Goal: Task Accomplishment & Management: Use online tool/utility

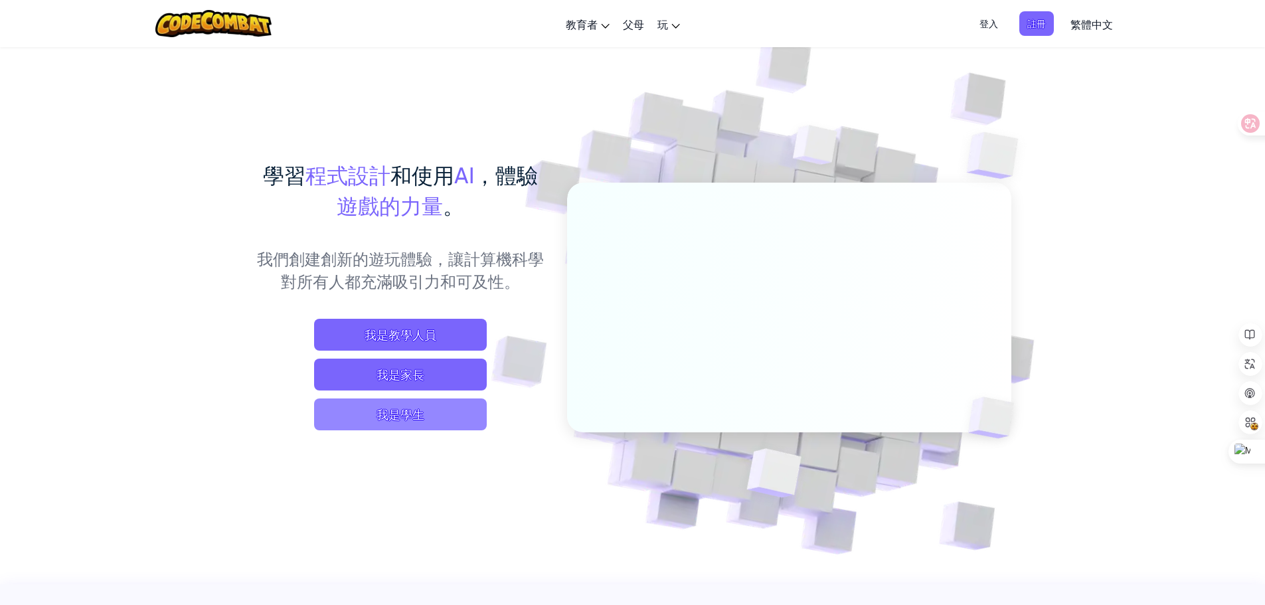
click at [455, 424] on span "我是學生" at bounding box center [400, 414] width 173 height 32
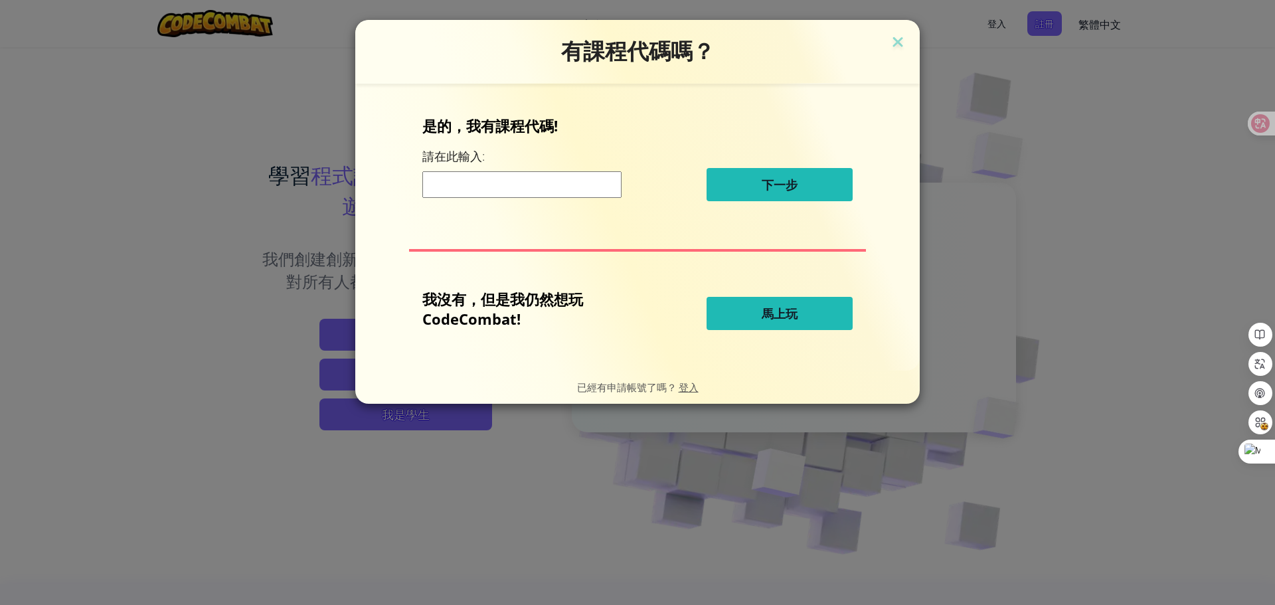
click at [799, 311] on button "馬上玩" at bounding box center [779, 313] width 146 height 33
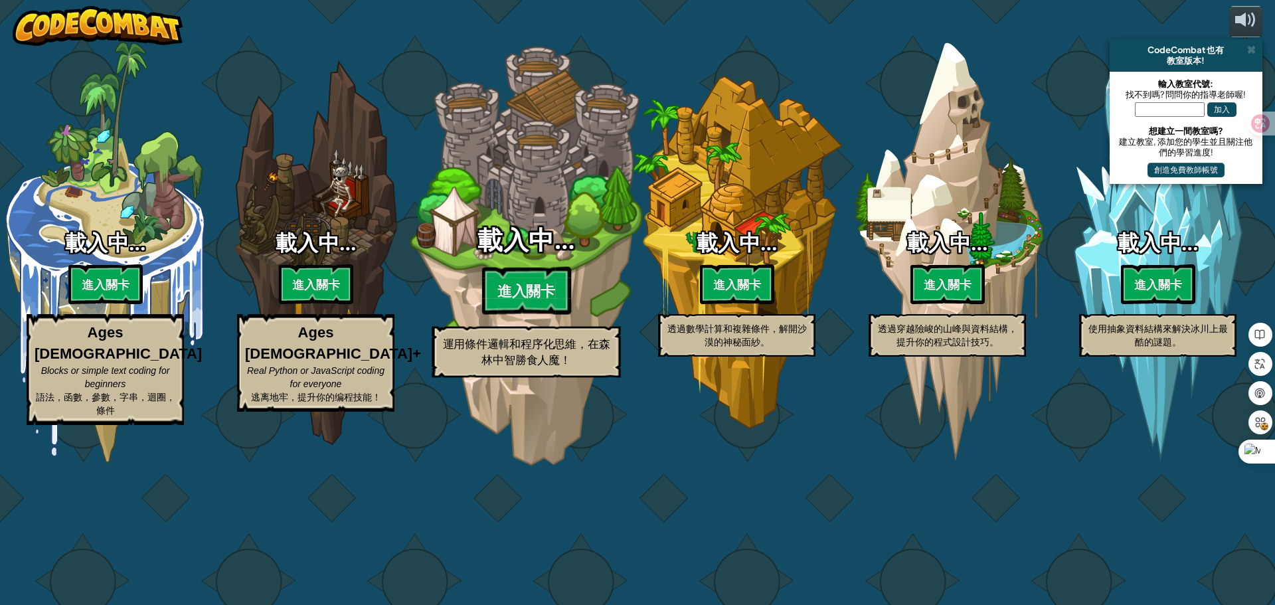
select select "zh-HANT"
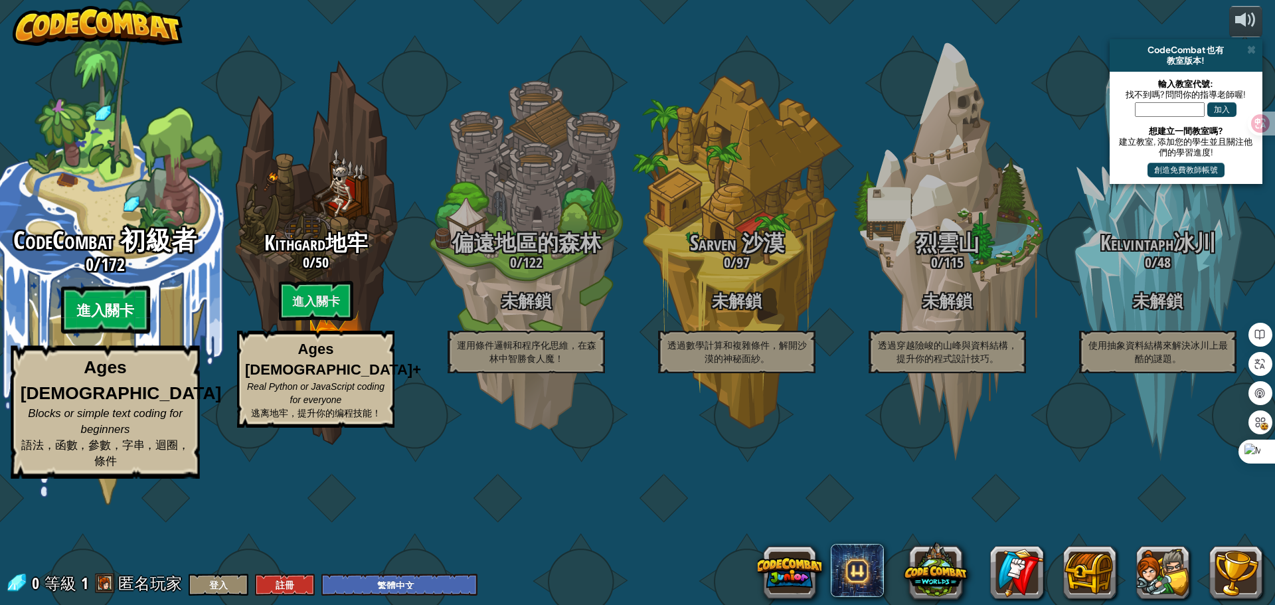
click at [116, 334] on btn "進入關卡" at bounding box center [104, 310] width 89 height 48
select select "zh-HANT"
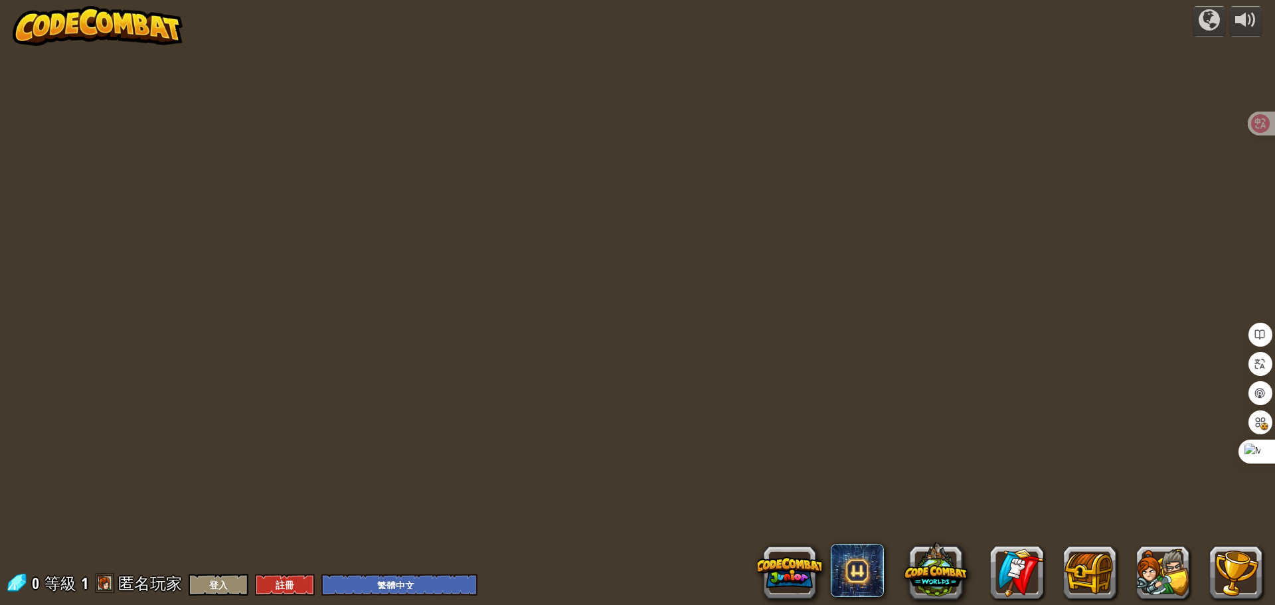
select select "zh-HANT"
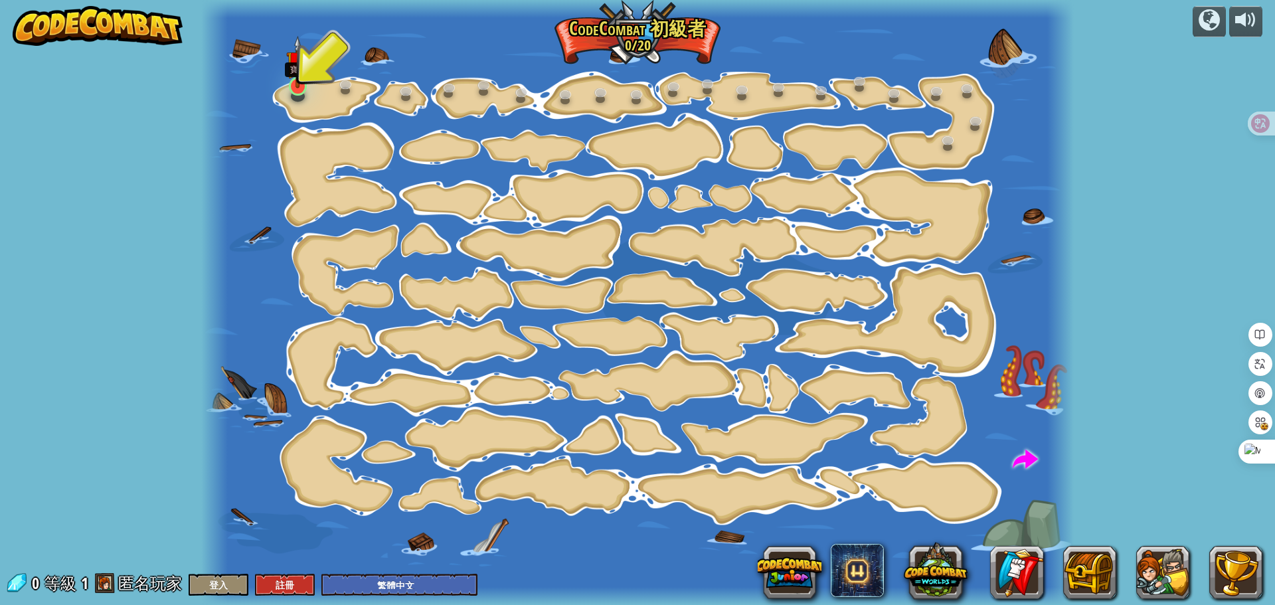
click at [303, 79] on img at bounding box center [297, 62] width 23 height 52
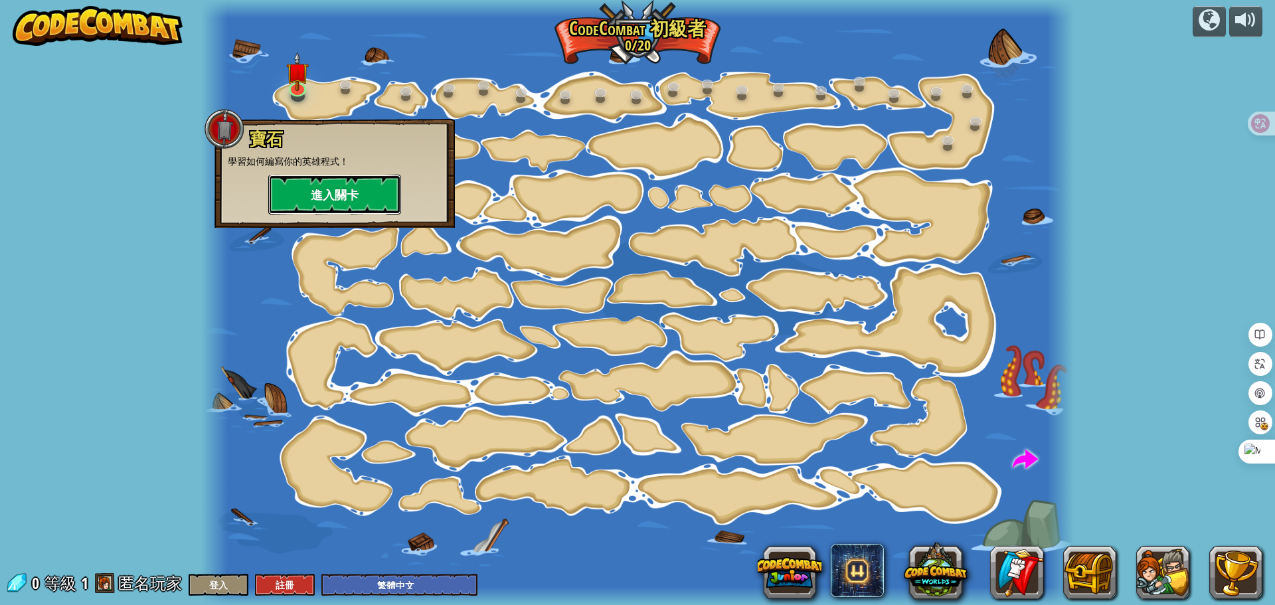
click at [322, 198] on button "進入關卡" at bounding box center [334, 195] width 133 height 40
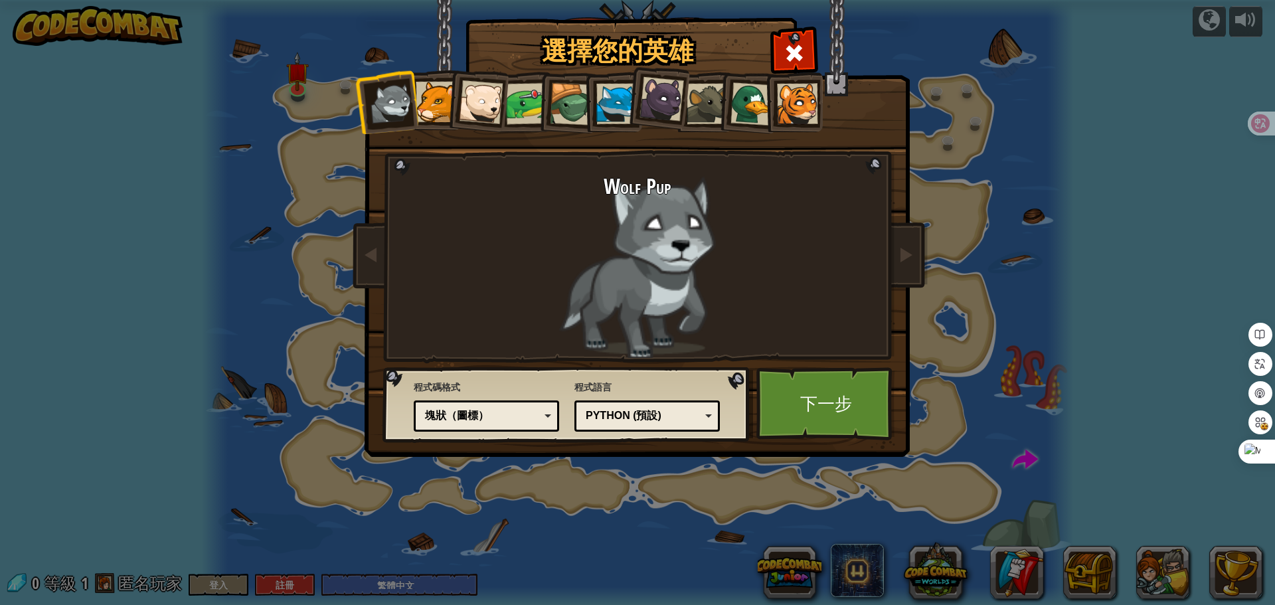
click at [667, 407] on div "Python (預設)" at bounding box center [647, 416] width 128 height 21
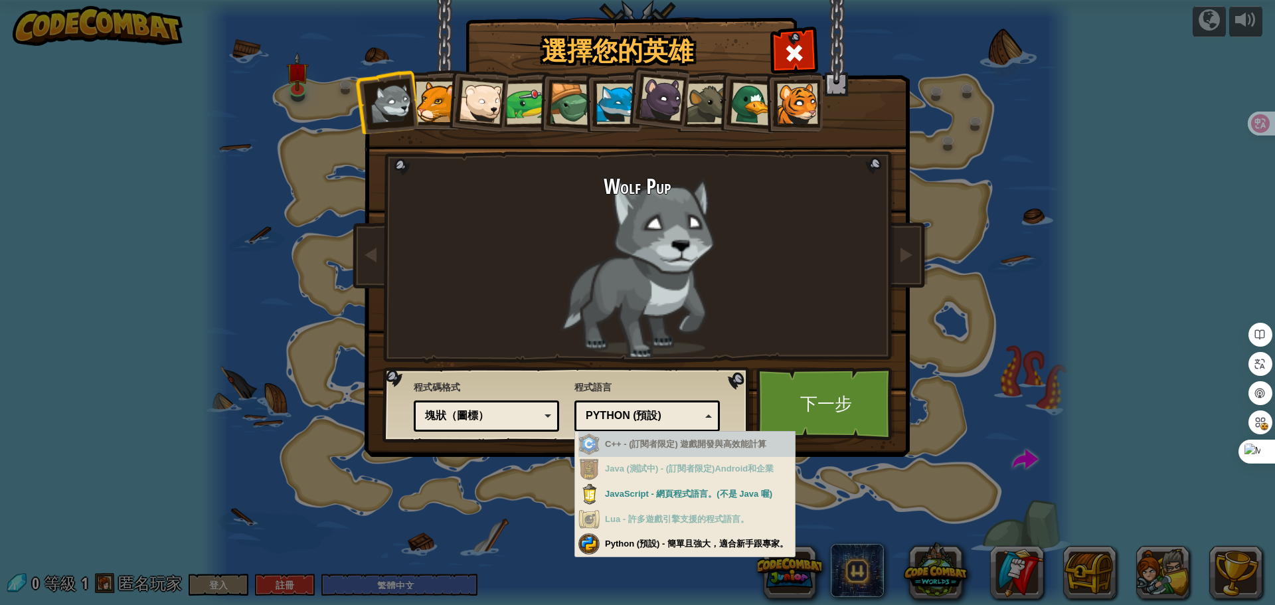
click at [667, 399] on div "程式語言 Python (預設) JavaScript Lua C++ Java (測試中) Python (預設) C++ - (訂閱者限定) 遊戲開發與高…" at bounding box center [646, 404] width 145 height 54
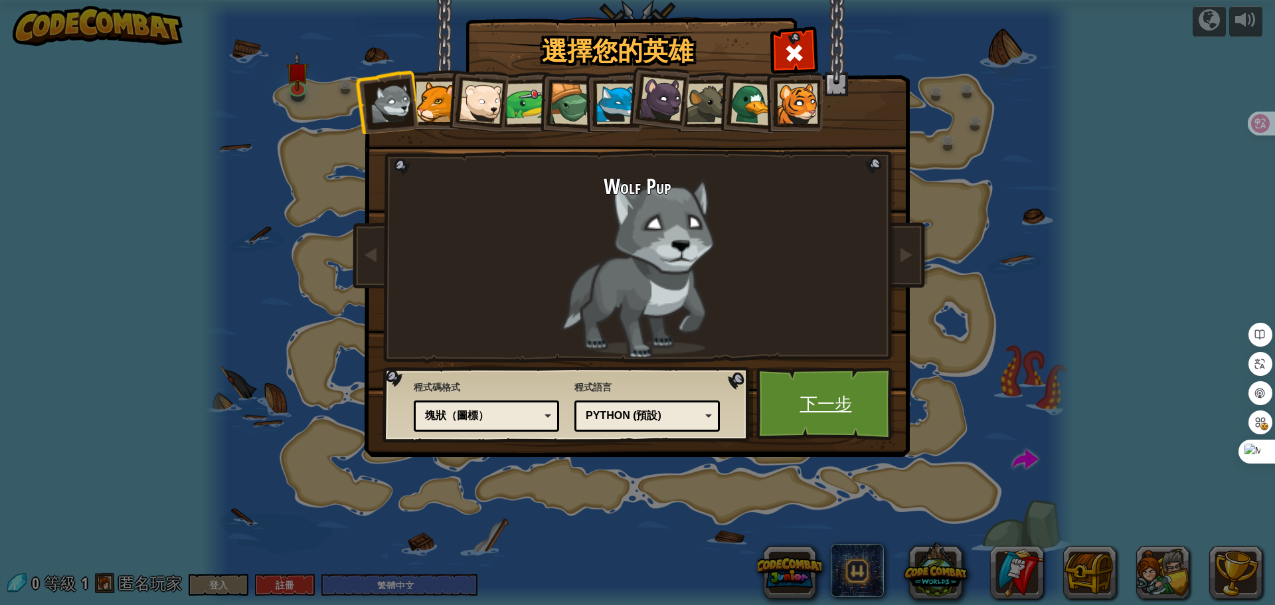
click at [825, 417] on link "下一步" at bounding box center [825, 403] width 139 height 73
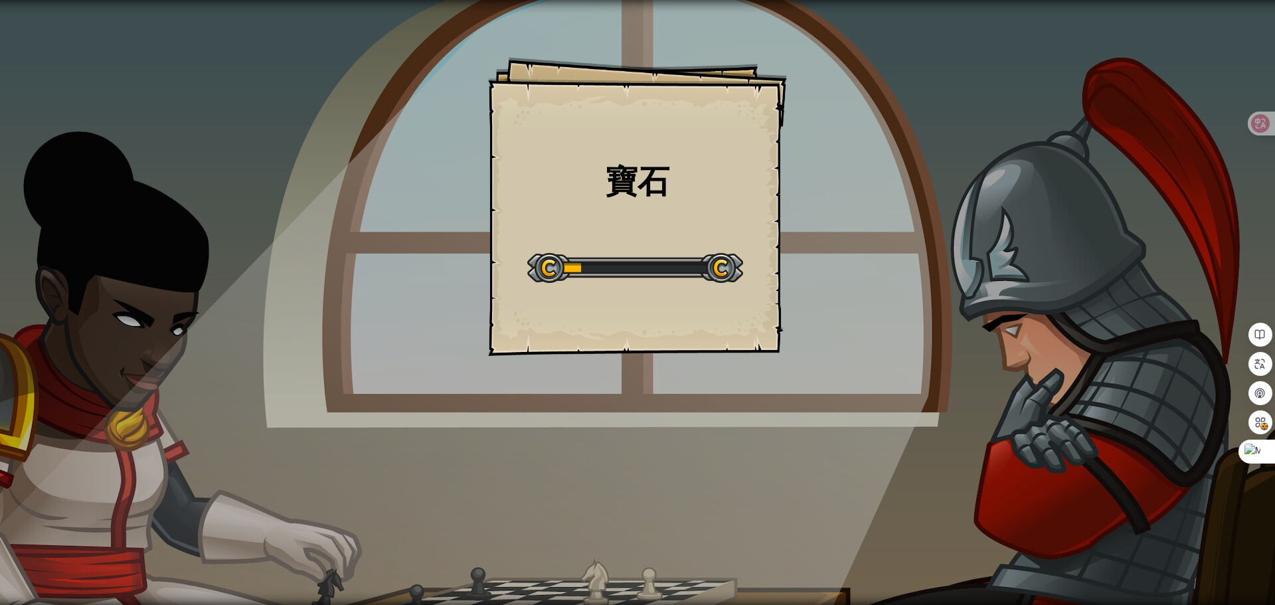
click at [660, 208] on div "寶石 Goals Start Level 從伺服器載入失敗 您將需要訂閱來開啟這關。 訂閱 您需要加入一個課程來遊玩此關卡。 回到我的課程 詢問您的老師來分派…" at bounding box center [637, 206] width 299 height 299
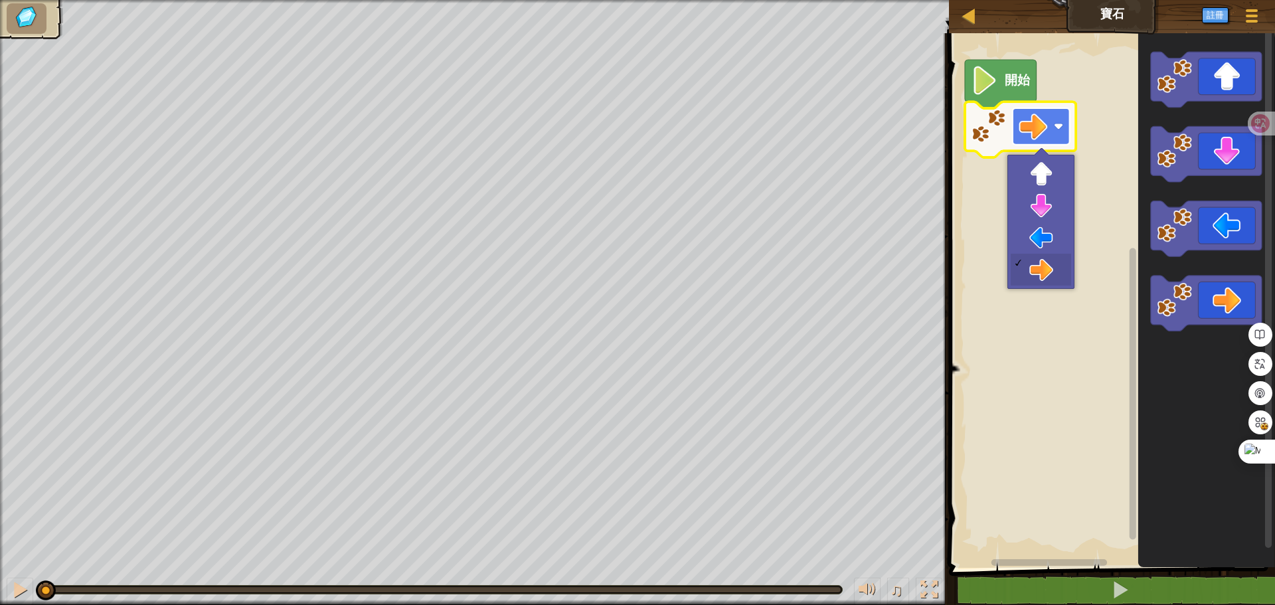
click at [1054, 128] on rect "Blockly工作區" at bounding box center [1041, 126] width 57 height 37
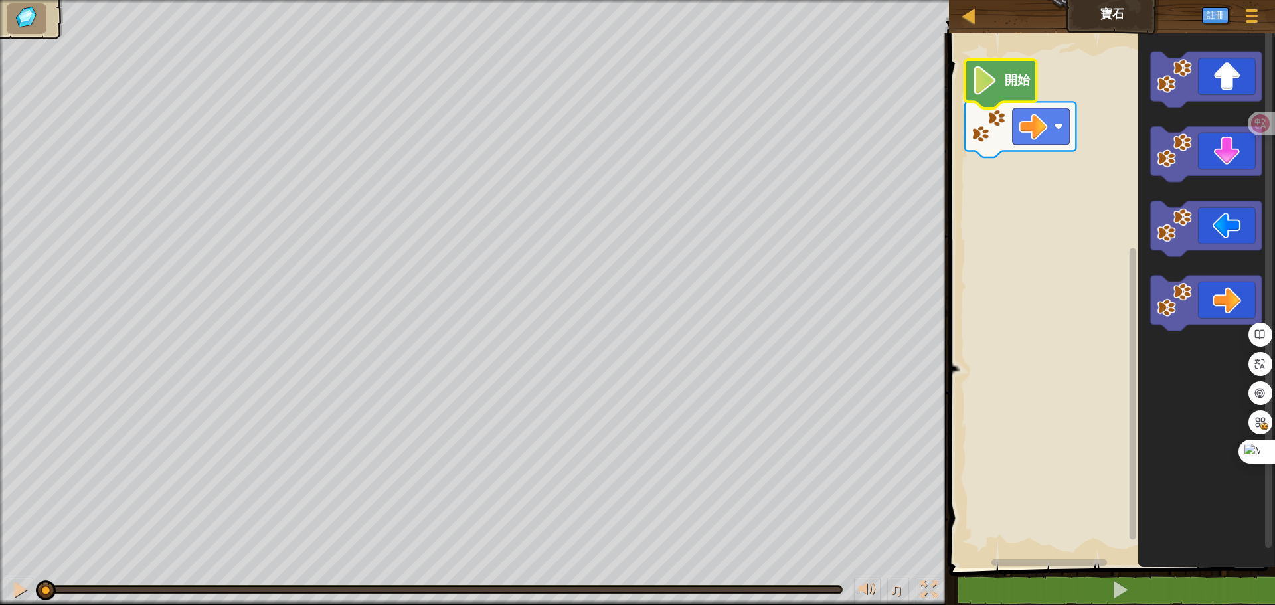
click at [1005, 78] on text "開始" at bounding box center [1018, 80] width 26 height 15
click at [998, 85] on image "Blockly工作區" at bounding box center [984, 80] width 27 height 29
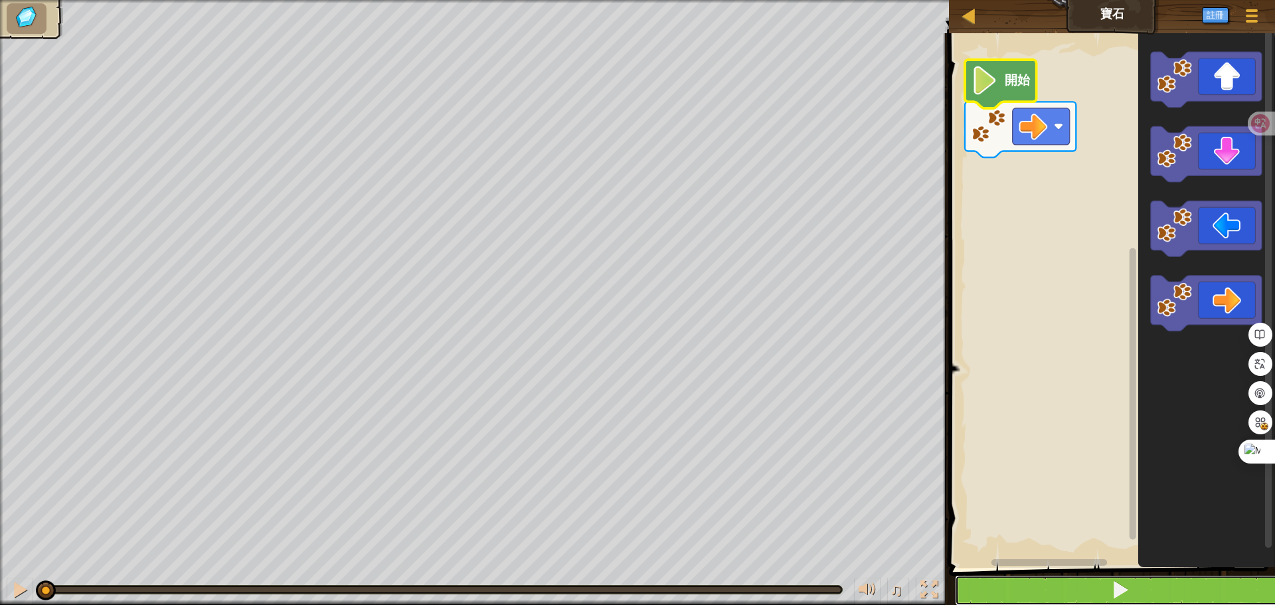
click at [1089, 582] on button at bounding box center [1120, 590] width 330 height 31
